Goal: Information Seeking & Learning: Check status

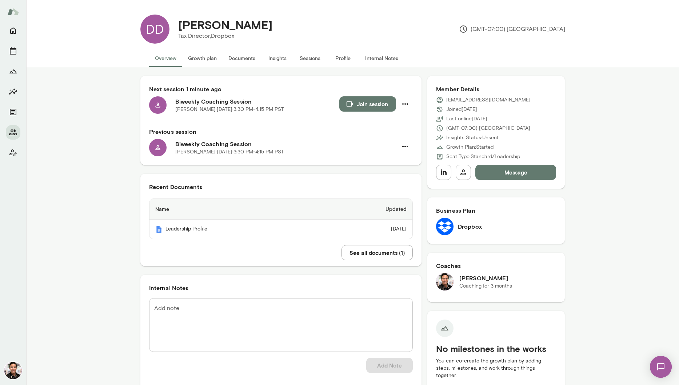
scroll to position [12, 0]
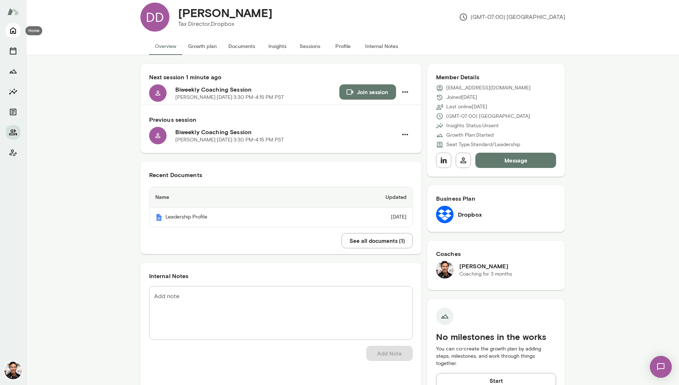
click at [11, 31] on icon "Home" at bounding box center [13, 31] width 6 height 7
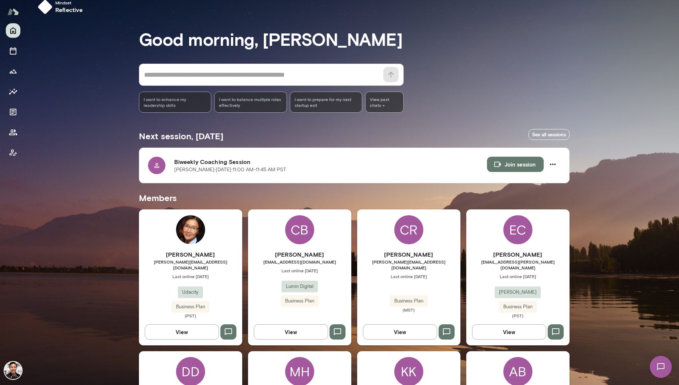
click at [414, 238] on div "CR" at bounding box center [408, 229] width 29 height 29
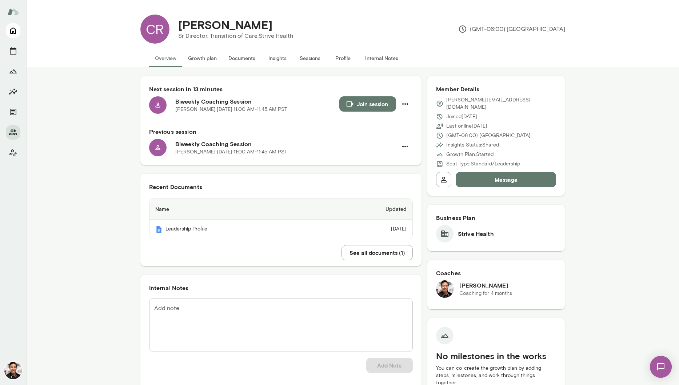
click at [14, 32] on icon "Home" at bounding box center [13, 30] width 9 height 9
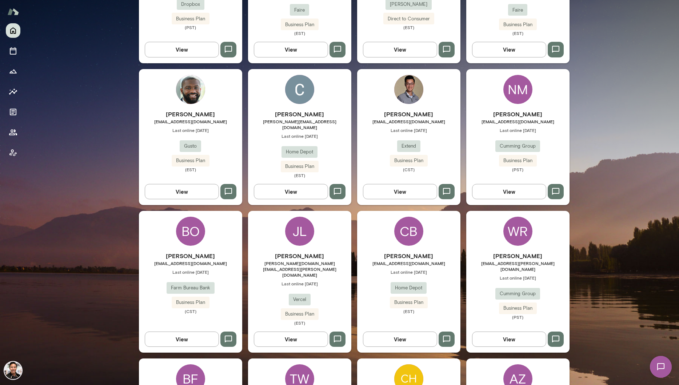
scroll to position [418, 0]
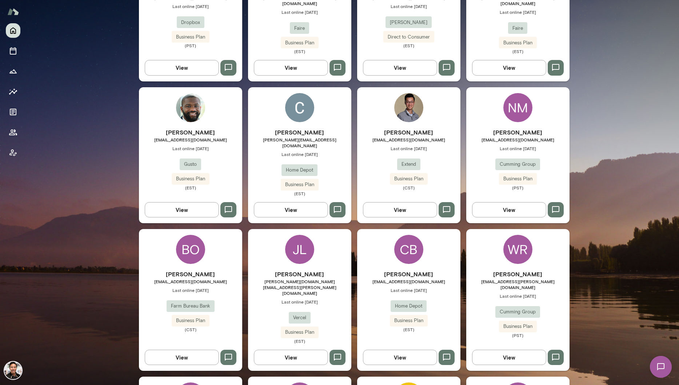
click at [314, 90] on div "[PERSON_NAME] [PERSON_NAME][EMAIL_ADDRESS][DOMAIN_NAME] Last online [DATE] Home…" at bounding box center [299, 155] width 103 height 136
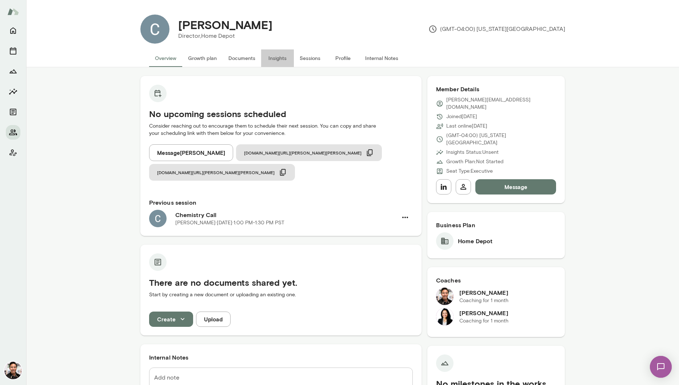
click at [282, 59] on button "Insights" at bounding box center [277, 57] width 33 height 17
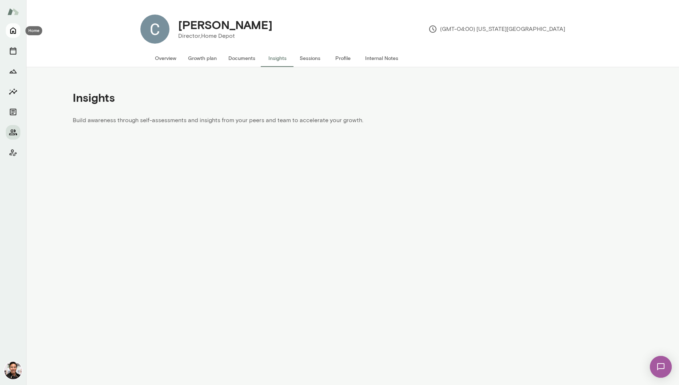
click at [12, 33] on icon "Home" at bounding box center [13, 31] width 6 height 7
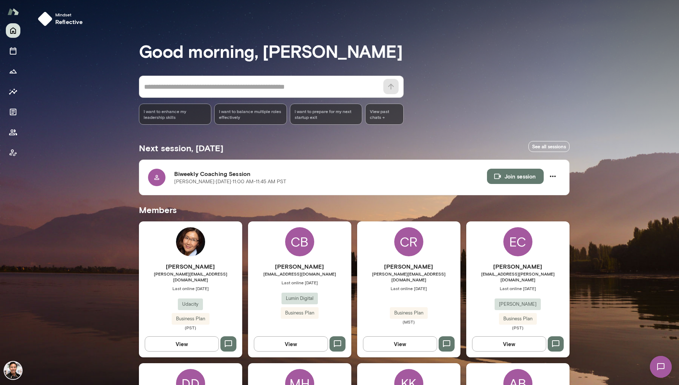
click at [435, 267] on h6 "[PERSON_NAME]" at bounding box center [408, 266] width 103 height 9
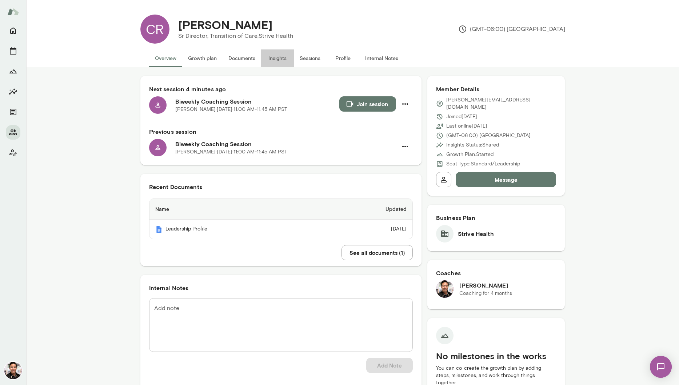
click at [278, 61] on button "Insights" at bounding box center [277, 57] width 33 height 17
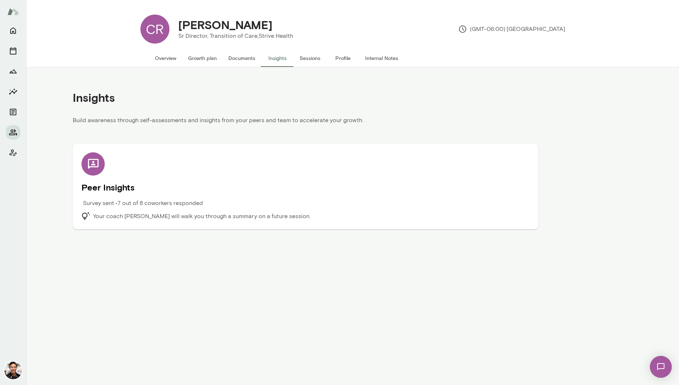
click at [380, 169] on div "Peer Insights Survey sent • 7 out of 8 coworkers responded Your coach Albert Vi…" at bounding box center [306, 186] width 448 height 68
